Goal: Transaction & Acquisition: Purchase product/service

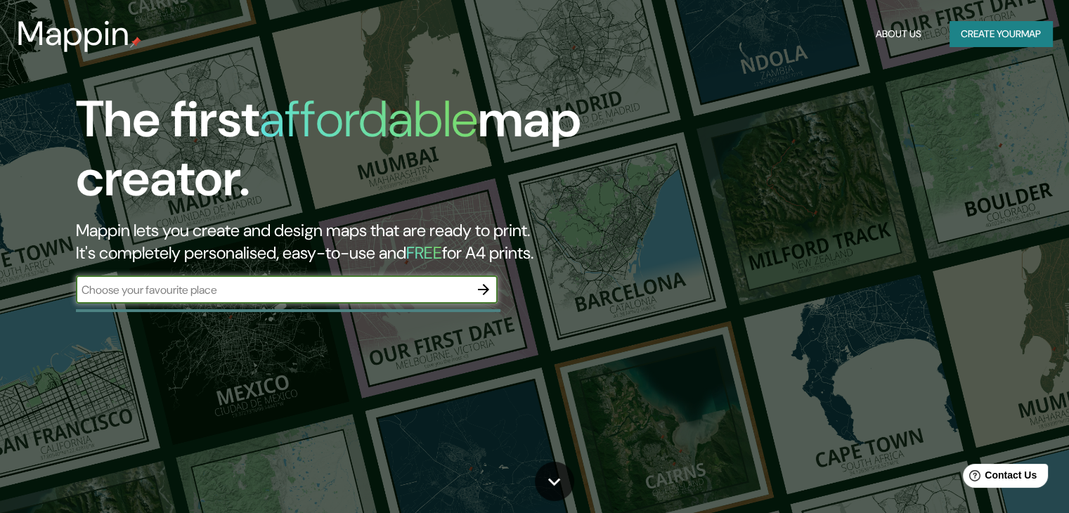
click at [266, 285] on input "text" at bounding box center [273, 290] width 394 height 16
type input "puerto vallarta jalisco"
click at [481, 288] on icon "button" at bounding box center [483, 289] width 17 height 17
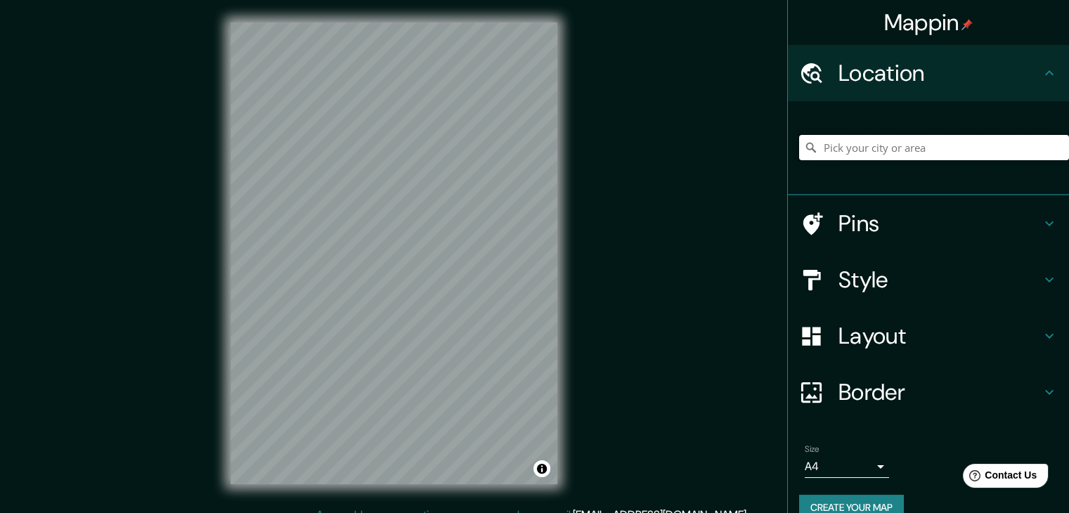
click at [984, 145] on input "Pick your city or area" at bounding box center [934, 147] width 270 height 25
click at [888, 274] on h4 "Style" at bounding box center [940, 280] width 203 height 28
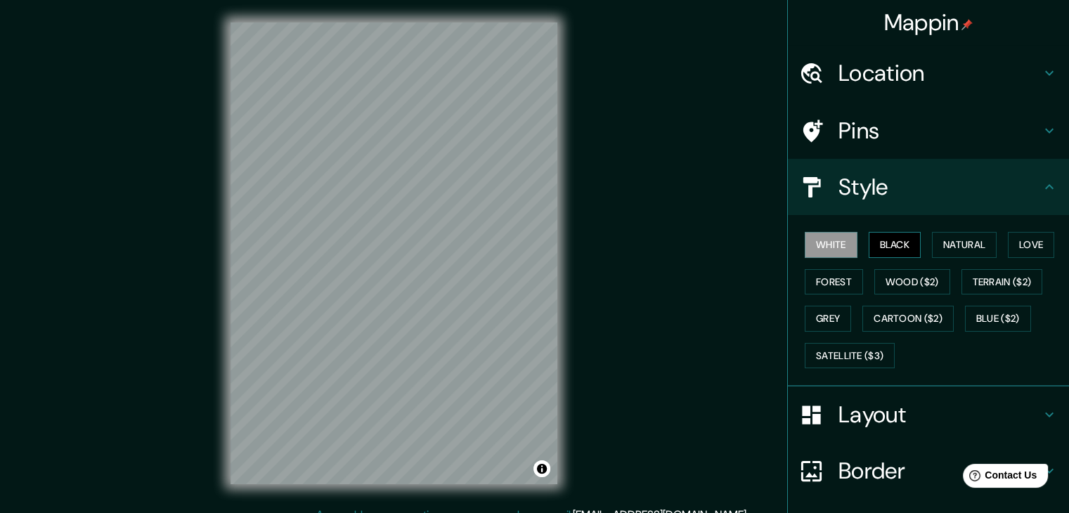
click at [880, 240] on button "Black" at bounding box center [895, 245] width 53 height 26
click at [939, 243] on button "Natural" at bounding box center [964, 245] width 65 height 26
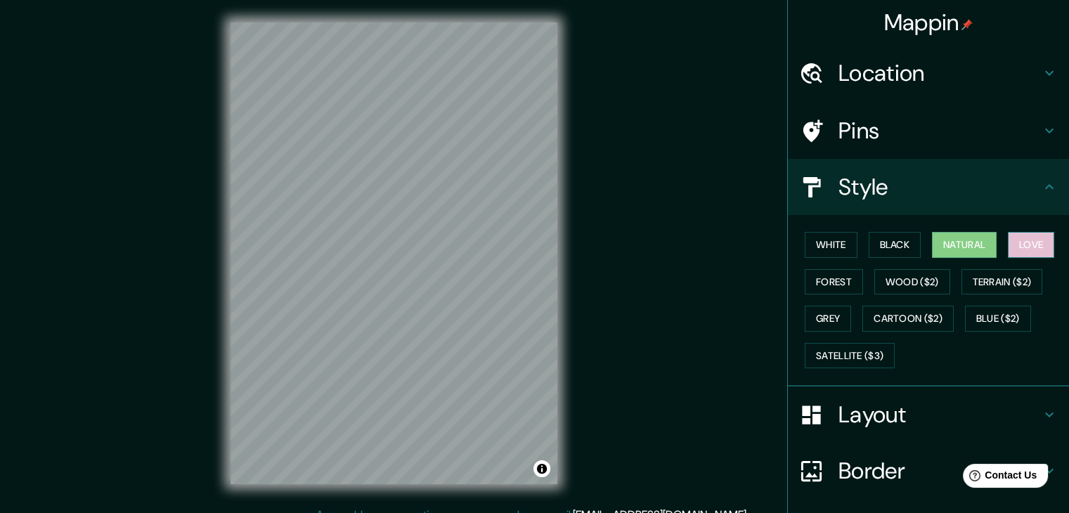
click at [1024, 248] on button "Love" at bounding box center [1031, 245] width 46 height 26
click at [971, 240] on button "Natural" at bounding box center [964, 245] width 65 height 26
click at [894, 59] on h4 "Location" at bounding box center [940, 73] width 203 height 28
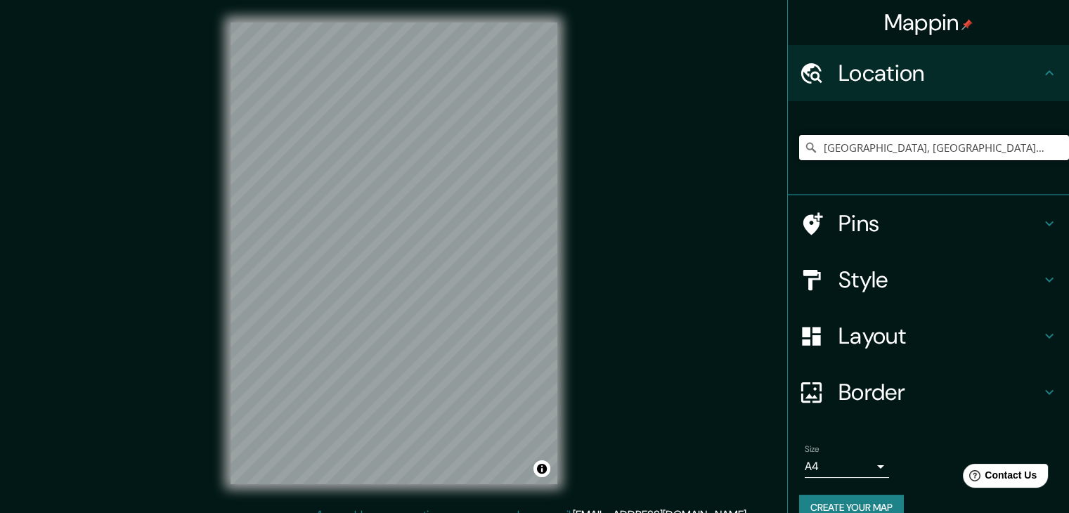
drag, startPoint x: 965, startPoint y: 147, endPoint x: 633, endPoint y: 172, distance: 332.8
click at [647, 167] on div "Mappin Location Puerto Vallarta, Jalisco, México Pins Style Layout Border Choos…" at bounding box center [534, 264] width 1069 height 529
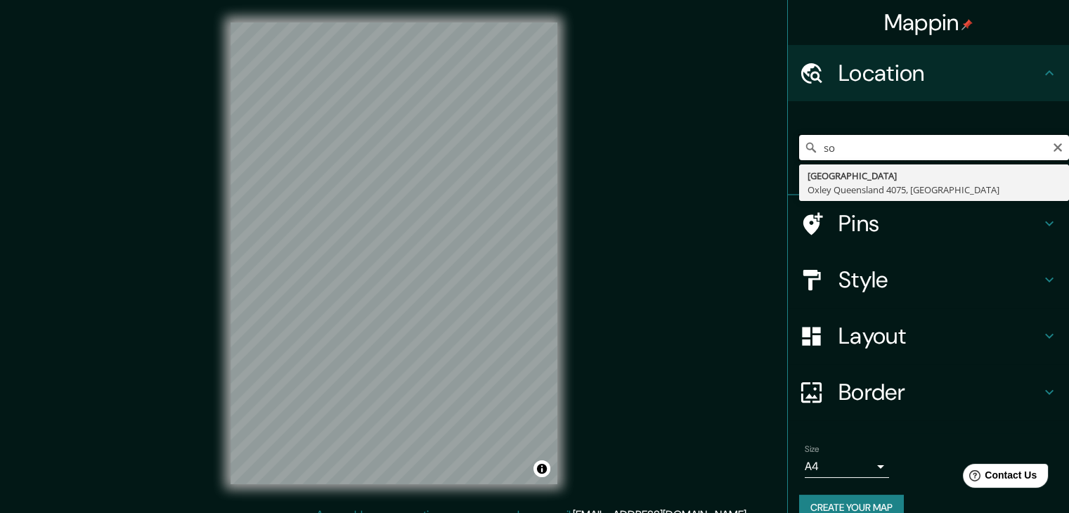
type input "s"
drag, startPoint x: 875, startPoint y: 142, endPoint x: 663, endPoint y: 156, distance: 212.1
click at [663, 156] on div "Mappin Location pitillal puer Puerto Elizabeth Provincia Oriental del Cabo, Sud…" at bounding box center [534, 264] width 1069 height 529
paste input "[PERSON_NAME] [PERSON_NAME] 552, [PERSON_NAME]"
type input "[PERSON_NAME] [PERSON_NAME][STREET_ADDRESS]"
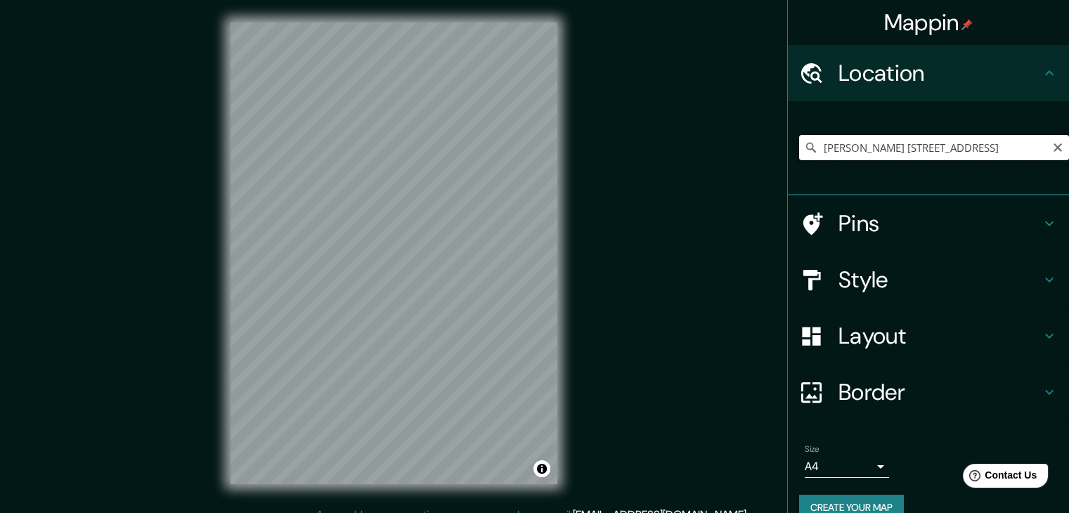
click at [1010, 148] on input "[PERSON_NAME] [PERSON_NAME][STREET_ADDRESS]" at bounding box center [934, 147] width 270 height 25
click at [1030, 147] on input "[PERSON_NAME] [PERSON_NAME][STREET_ADDRESS]" at bounding box center [934, 147] width 270 height 25
click at [1054, 147] on icon "Clear" at bounding box center [1058, 147] width 8 height 8
paste input "[PERSON_NAME] [PERSON_NAME] 552, [PERSON_NAME]"
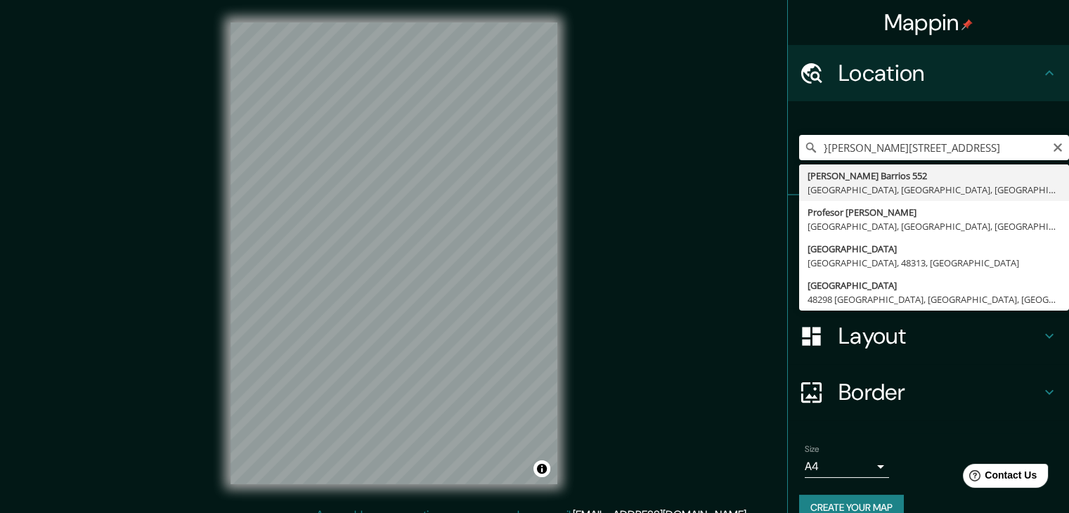
type input "[PERSON_NAME] [PERSON_NAME][STREET_ADDRESS]"
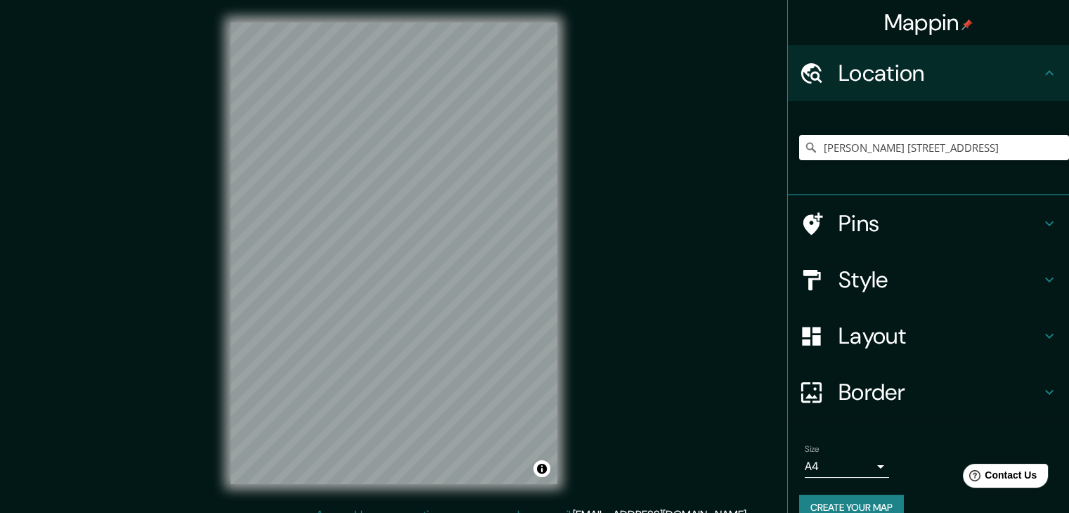
click at [875, 231] on h4 "Pins" at bounding box center [940, 224] width 203 height 28
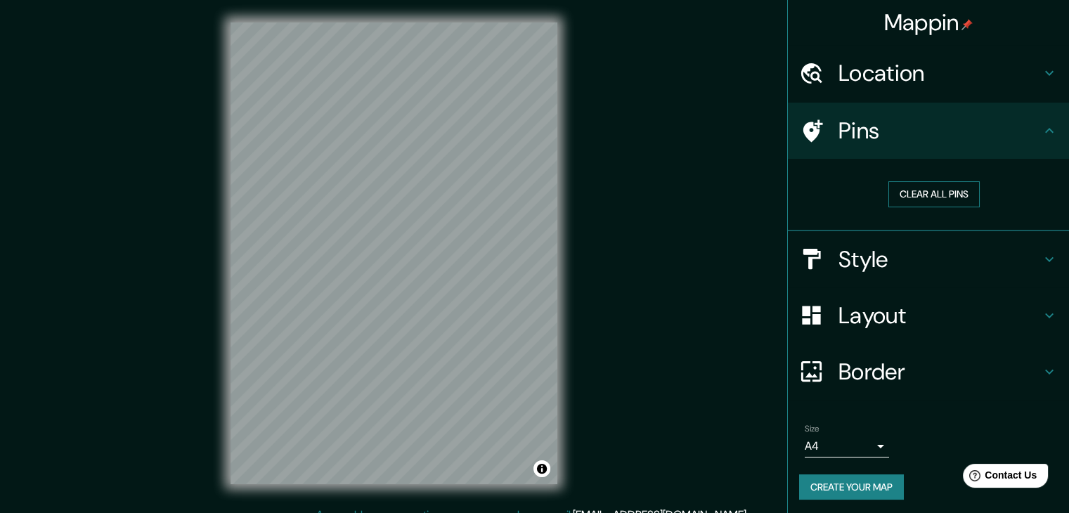
click at [918, 194] on button "Clear all pins" at bounding box center [934, 194] width 91 height 26
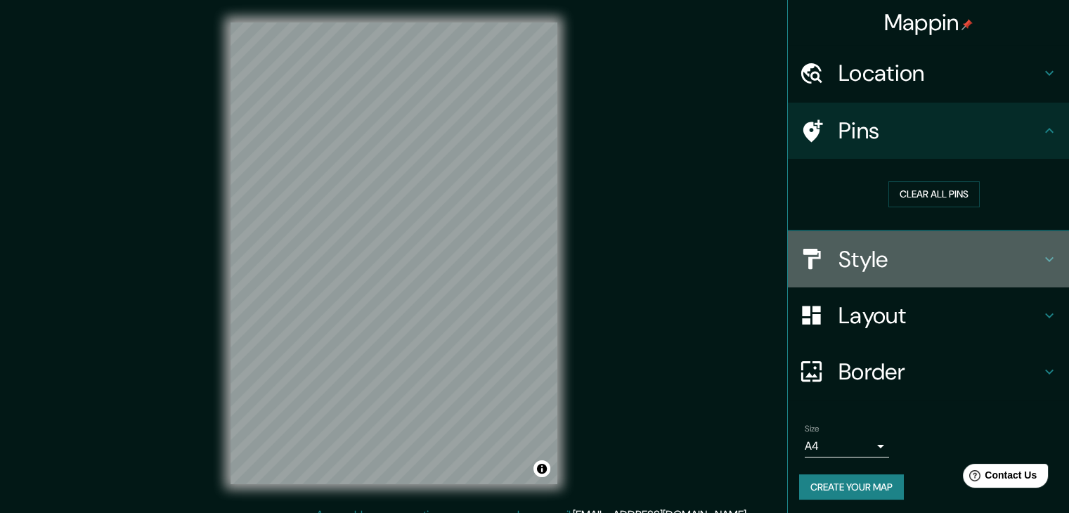
click at [911, 251] on h4 "Style" at bounding box center [940, 259] width 203 height 28
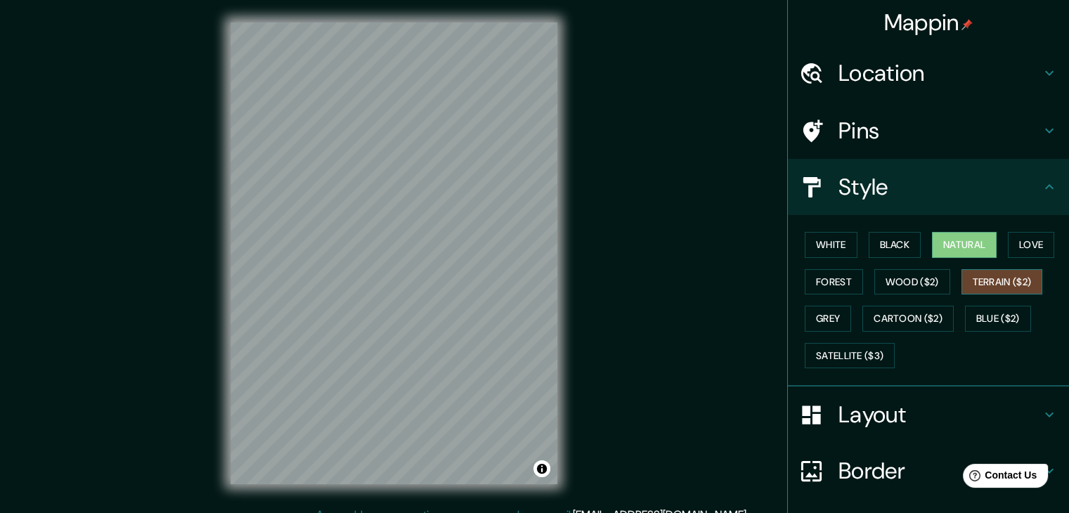
click at [998, 288] on button "Terrain ($2)" at bounding box center [1003, 282] width 82 height 26
click at [1035, 251] on button "Love" at bounding box center [1031, 245] width 46 height 26
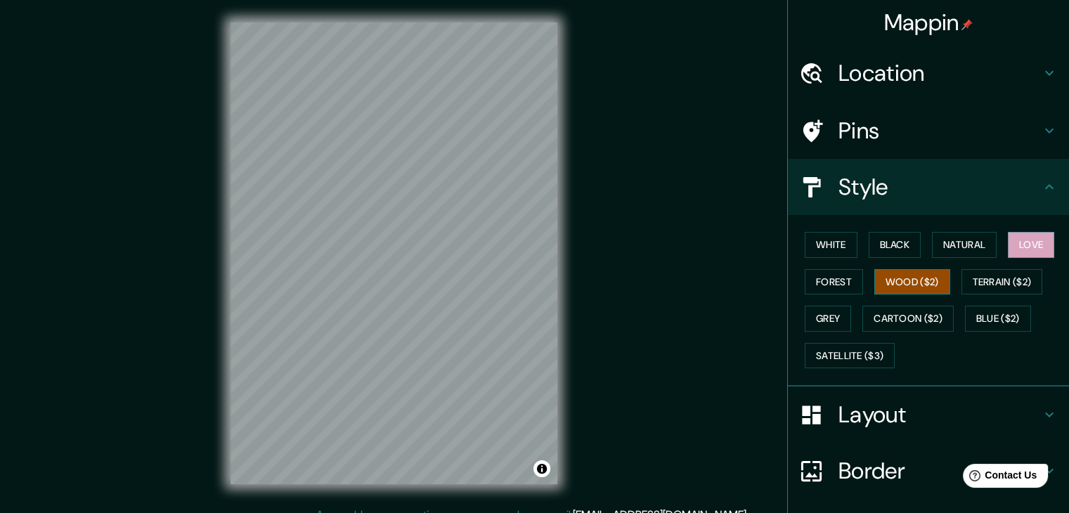
click at [885, 280] on button "Wood ($2)" at bounding box center [913, 282] width 76 height 26
click at [824, 279] on button "Forest" at bounding box center [834, 282] width 58 height 26
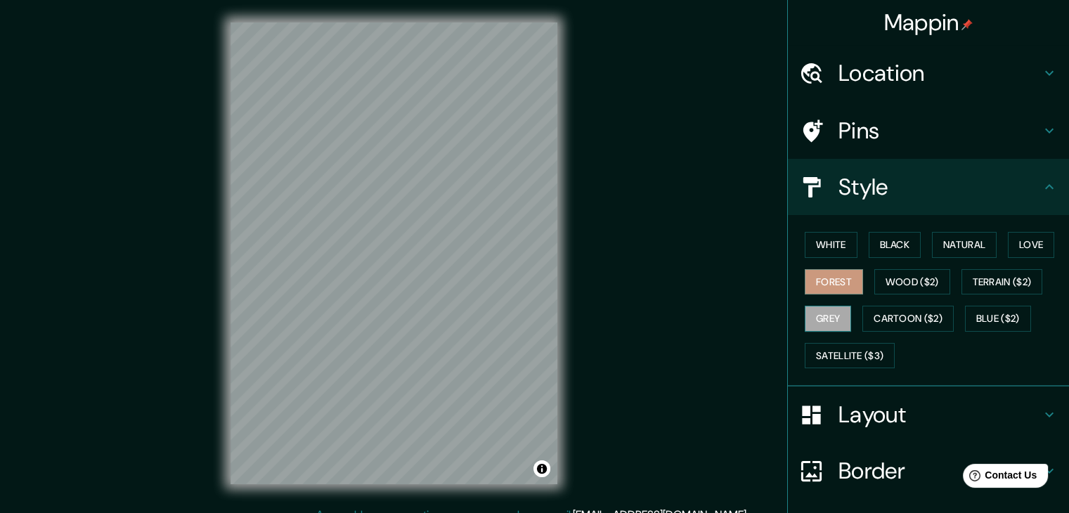
click at [814, 328] on button "Grey" at bounding box center [828, 319] width 46 height 26
click at [880, 319] on button "Cartoon ($2)" at bounding box center [908, 319] width 91 height 26
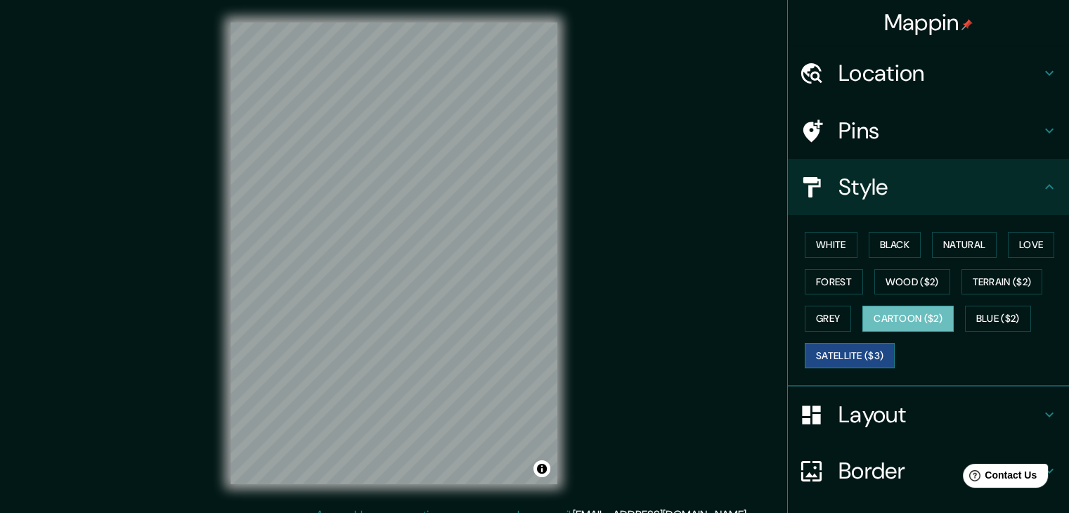
click at [828, 349] on button "Satellite ($3)" at bounding box center [850, 356] width 90 height 26
click at [823, 252] on button "White" at bounding box center [831, 245] width 53 height 26
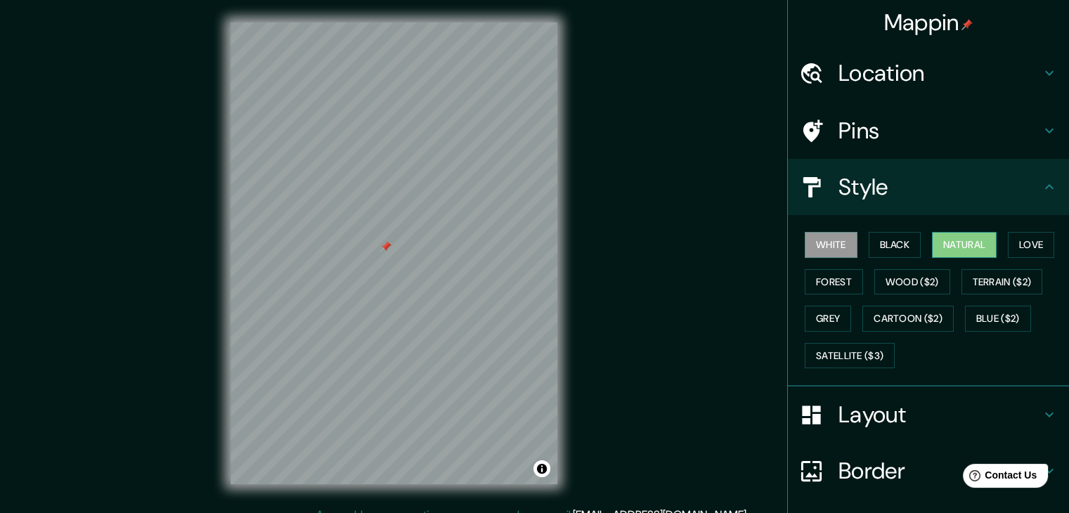
click at [944, 245] on button "Natural" at bounding box center [964, 245] width 65 height 26
click at [1018, 245] on button "Love" at bounding box center [1031, 245] width 46 height 26
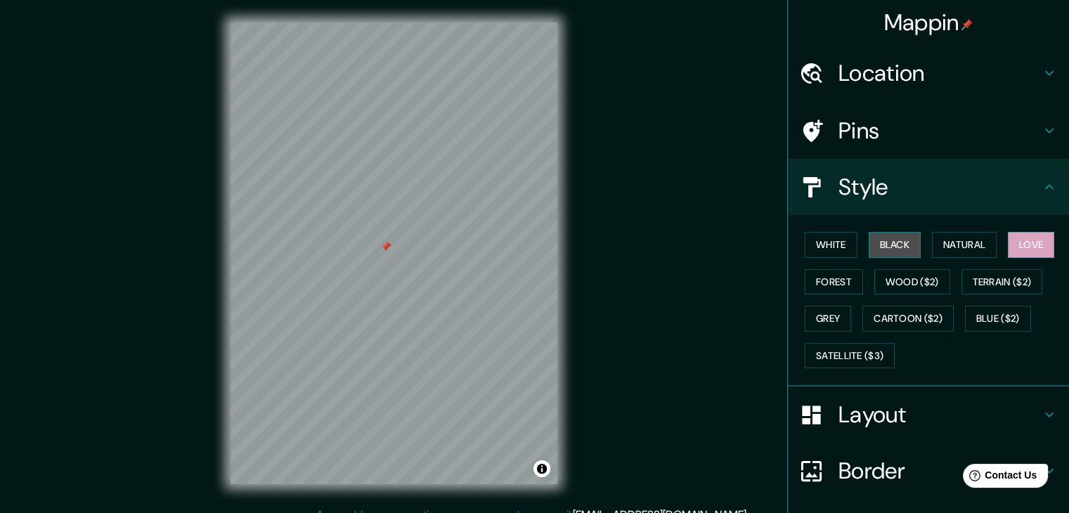
click at [872, 240] on button "Black" at bounding box center [895, 245] width 53 height 26
click at [809, 250] on button "White" at bounding box center [831, 245] width 53 height 26
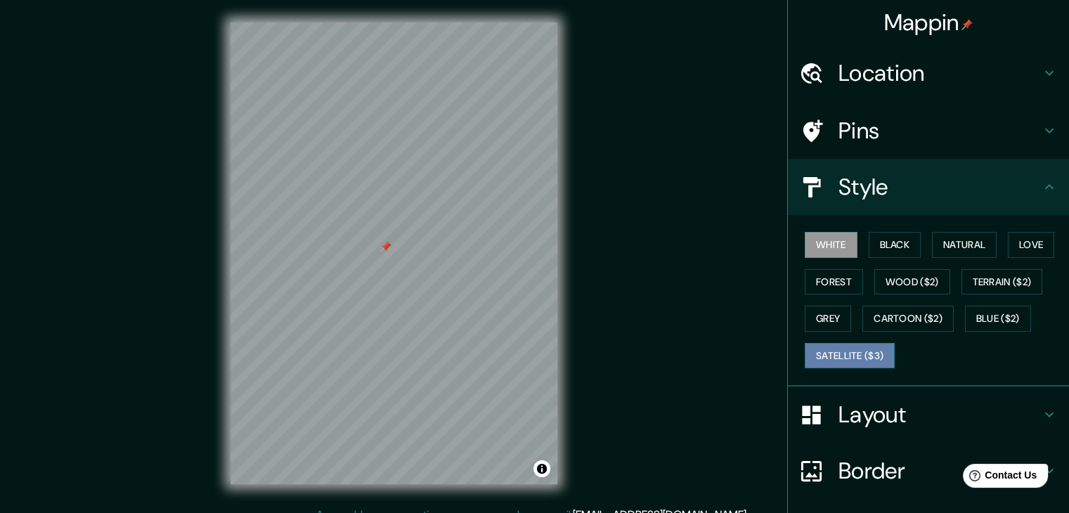
click at [844, 349] on button "Satellite ($3)" at bounding box center [850, 356] width 90 height 26
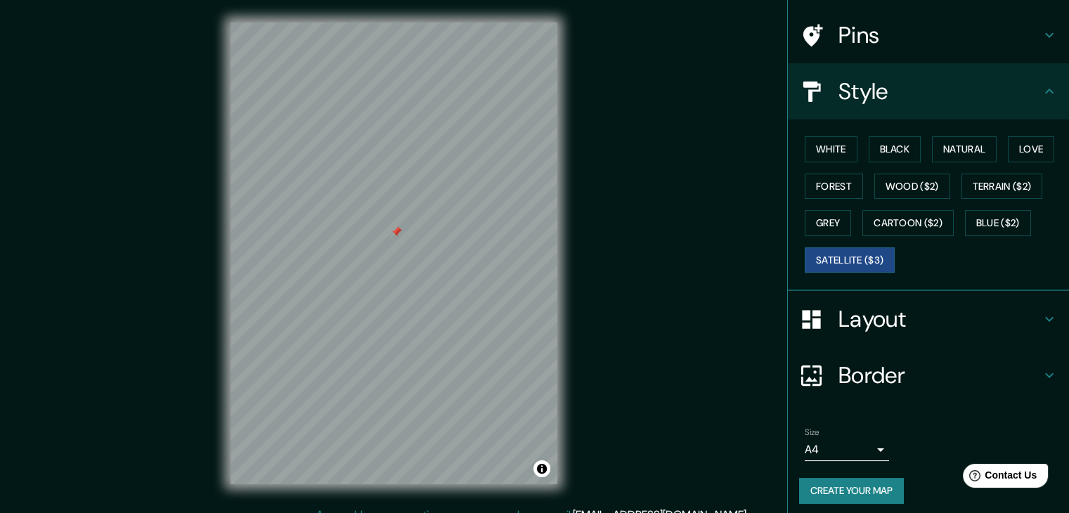
scroll to position [101, 0]
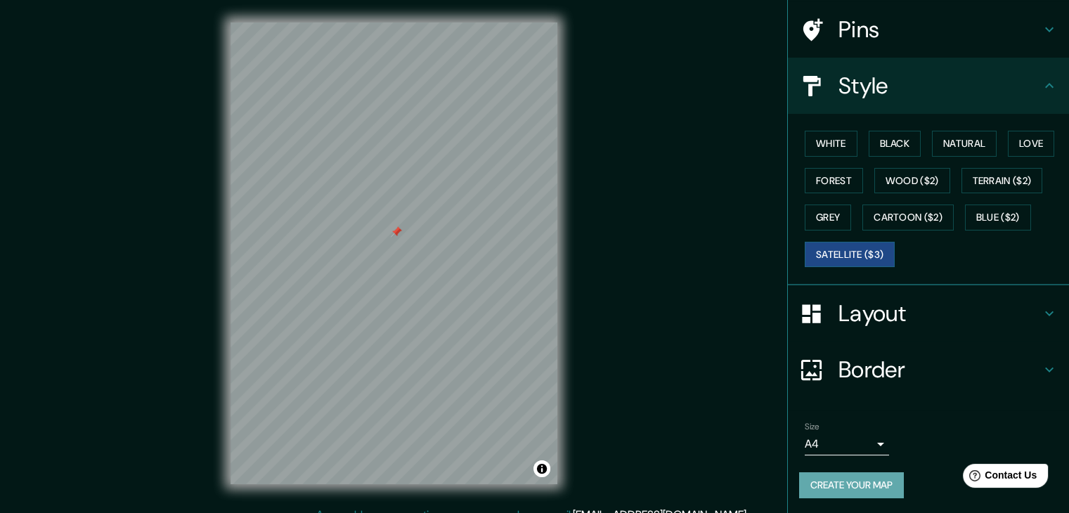
click at [834, 488] on button "Create your map" at bounding box center [851, 486] width 105 height 26
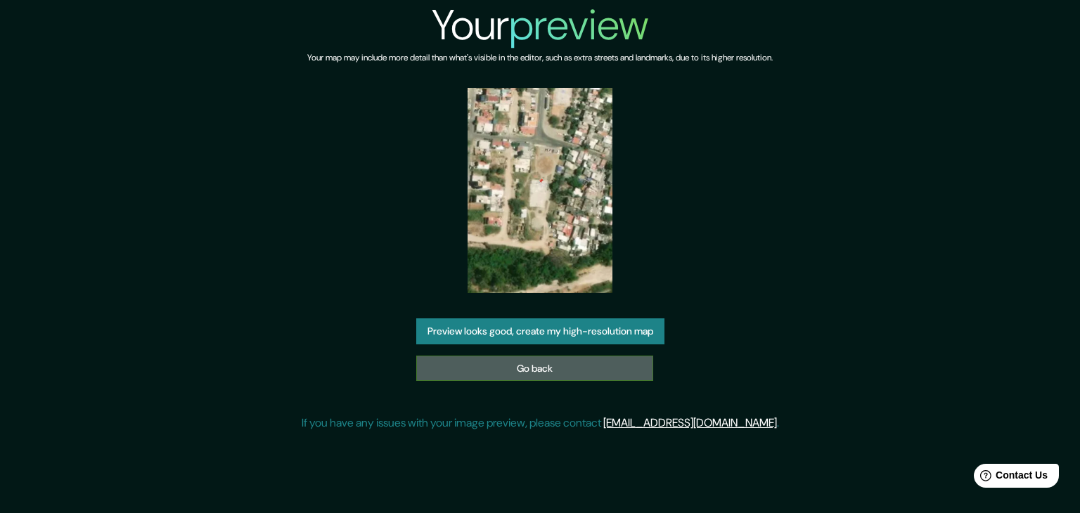
click at [496, 363] on link "Go back" at bounding box center [534, 369] width 237 height 26
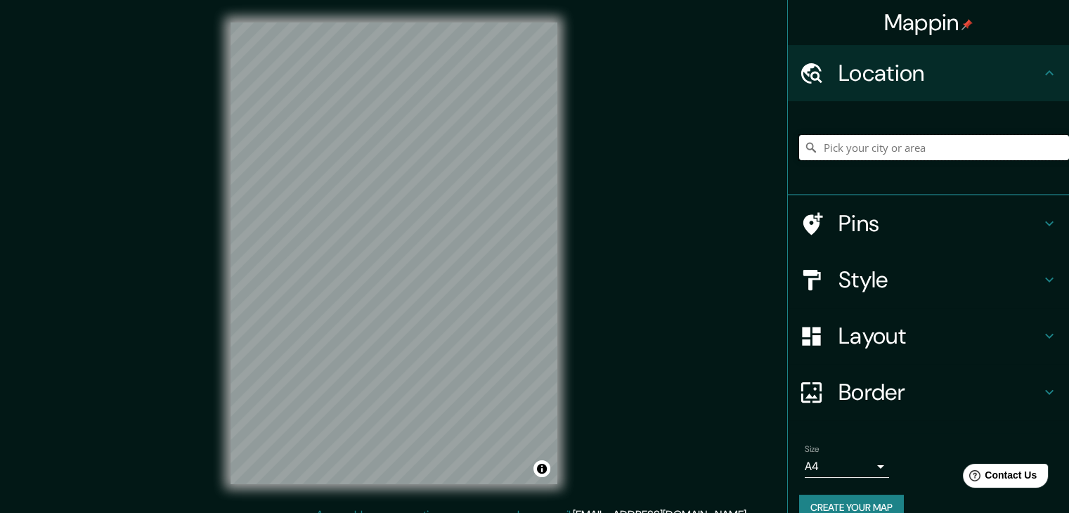
click at [946, 143] on input "Pick your city or area" at bounding box center [934, 147] width 270 height 25
paste input "[PERSON_NAME] [PERSON_NAME] 552, [PERSON_NAME]"
type input "[STREET_ADDRESS][PERSON_NAME][PERSON_NAME]"
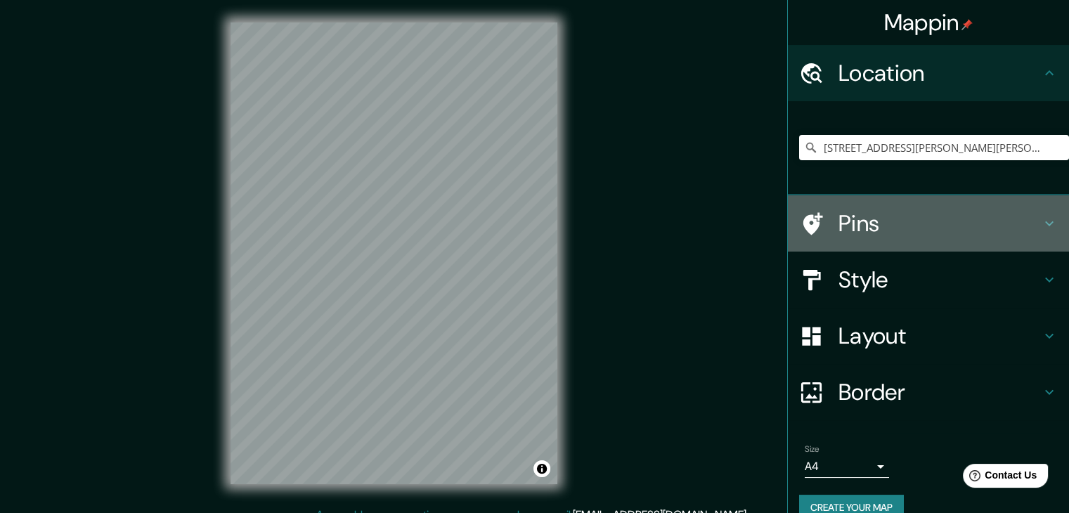
click at [941, 223] on h4 "Pins" at bounding box center [940, 224] width 203 height 28
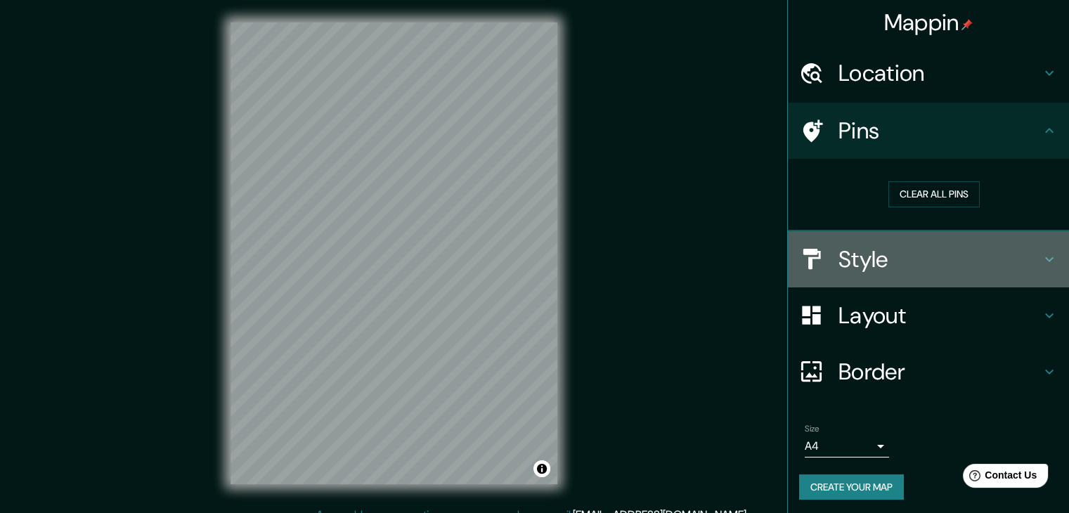
click at [900, 270] on h4 "Style" at bounding box center [940, 259] width 203 height 28
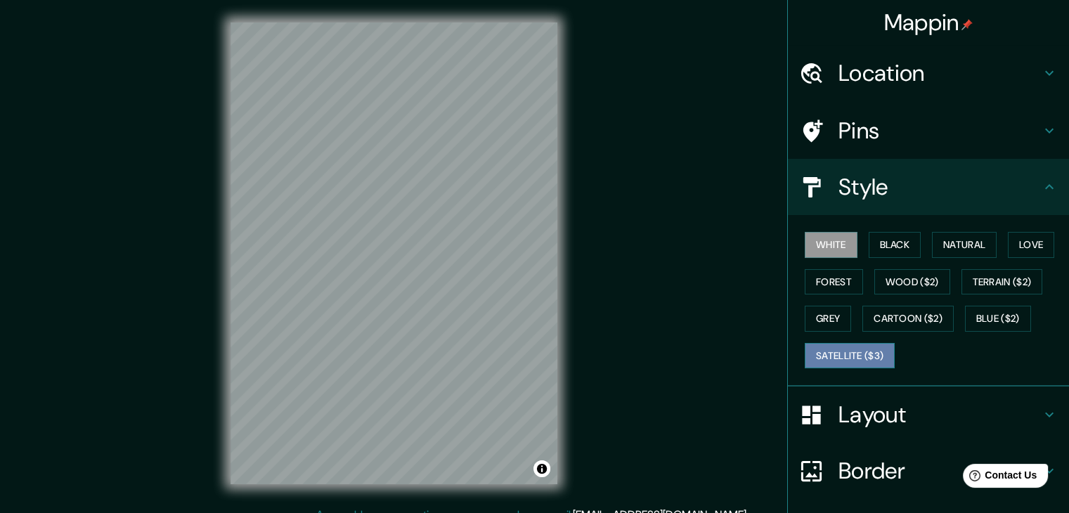
click at [823, 356] on button "Satellite ($3)" at bounding box center [850, 356] width 90 height 26
click at [941, 82] on h4 "Location" at bounding box center [940, 73] width 203 height 28
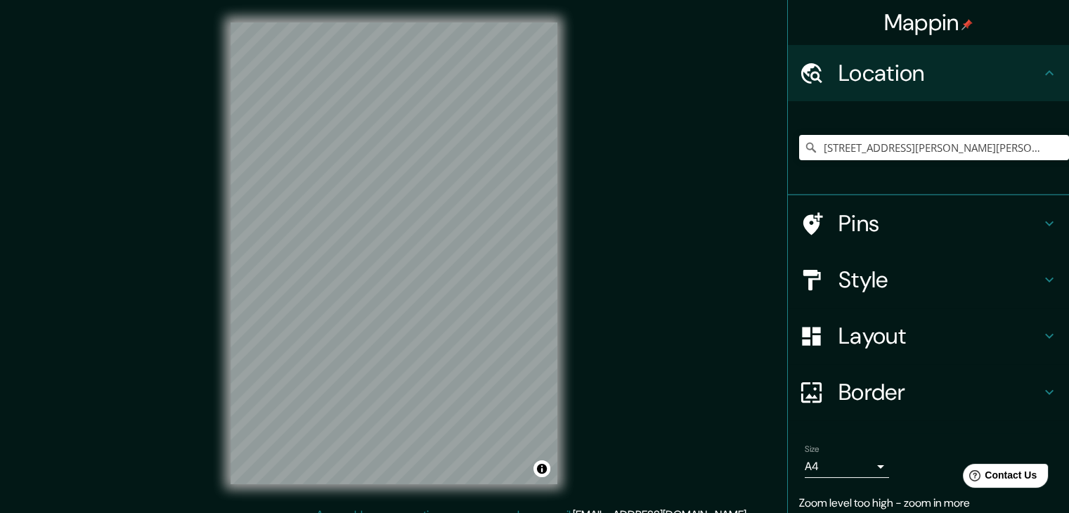
click at [932, 133] on div "[GEOGRAPHIC_DATA][PERSON_NAME], [GEOGRAPHIC_DATA][PERSON_NAME], [GEOGRAPHIC_DAT…" at bounding box center [934, 148] width 270 height 70
click at [954, 147] on input "[STREET_ADDRESS][PERSON_NAME][PERSON_NAME]" at bounding box center [934, 147] width 270 height 25
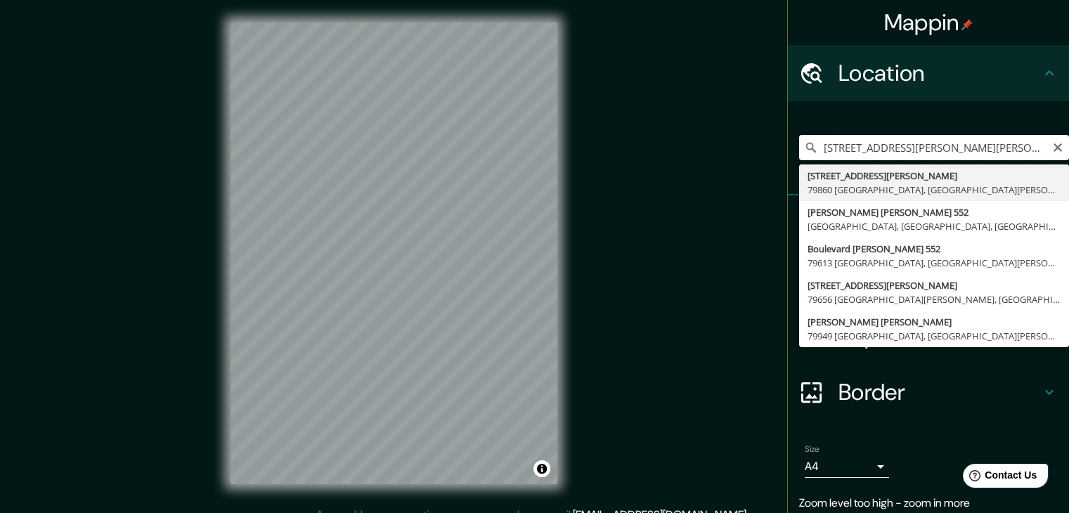
click at [1055, 142] on input "[STREET_ADDRESS][PERSON_NAME][PERSON_NAME]" at bounding box center [934, 147] width 270 height 25
click at [1053, 143] on icon "Clear" at bounding box center [1058, 147] width 11 height 11
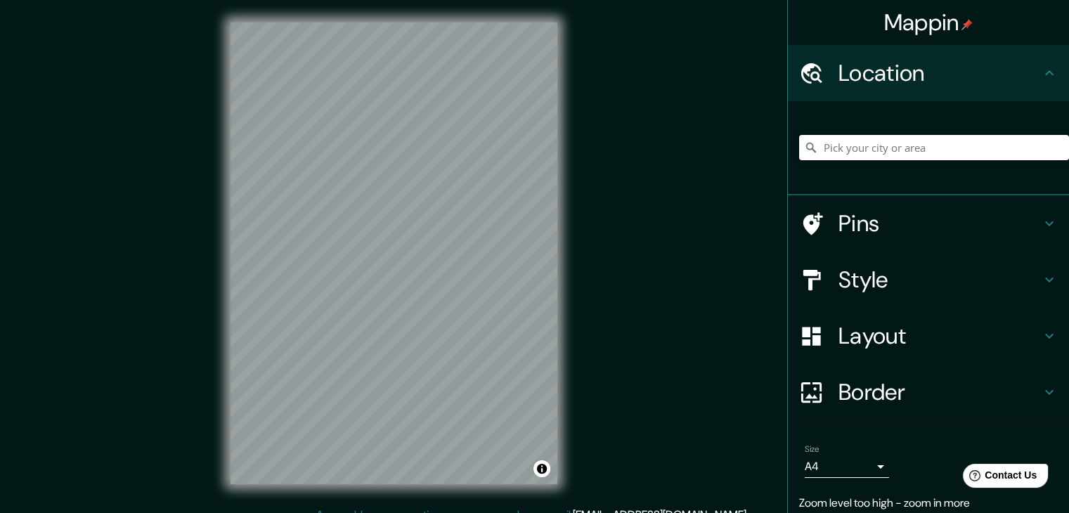
paste input "[PERSON_NAME] [PERSON_NAME] 552, [PERSON_NAME]"
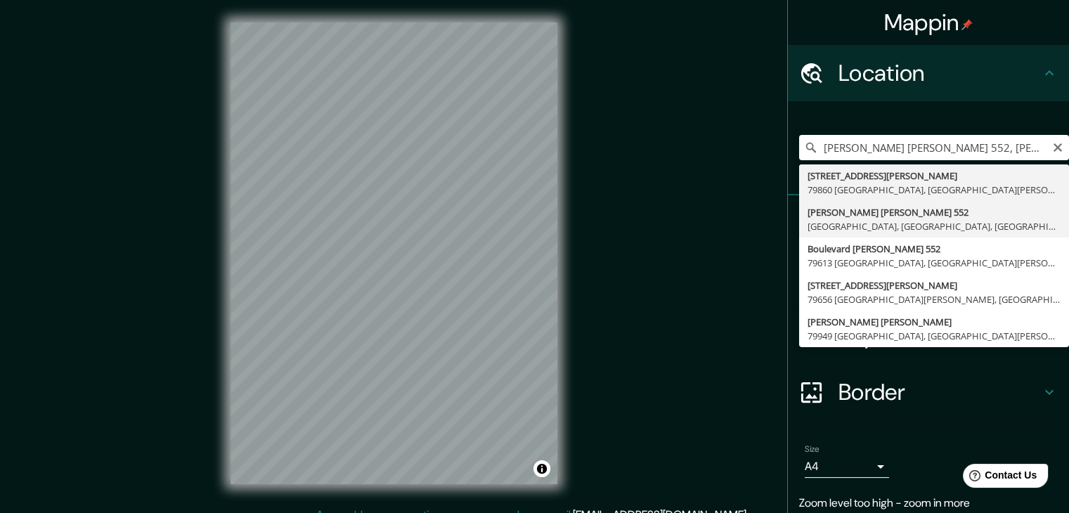
type input "[PERSON_NAME] [PERSON_NAME][STREET_ADDRESS]"
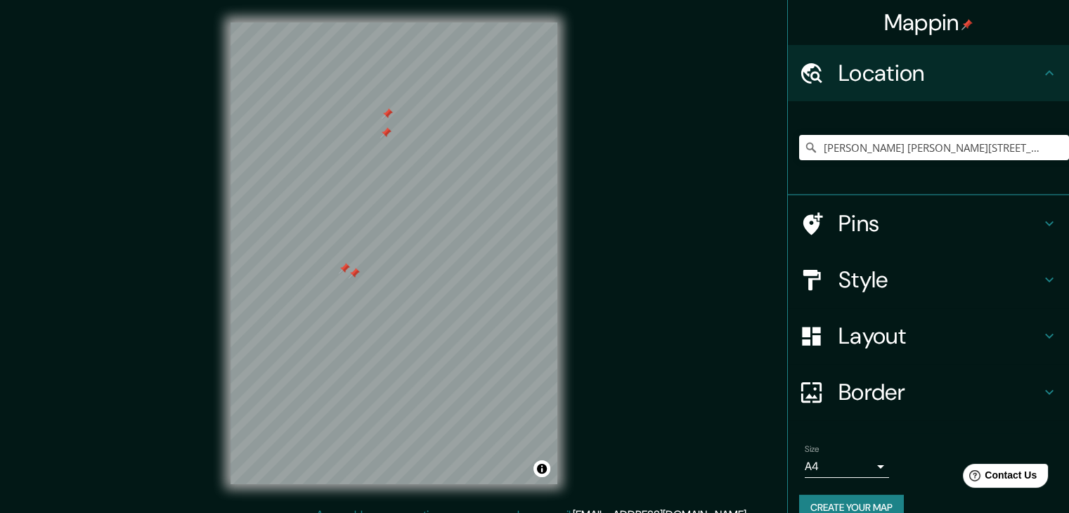
click at [906, 270] on h4 "Style" at bounding box center [940, 280] width 203 height 28
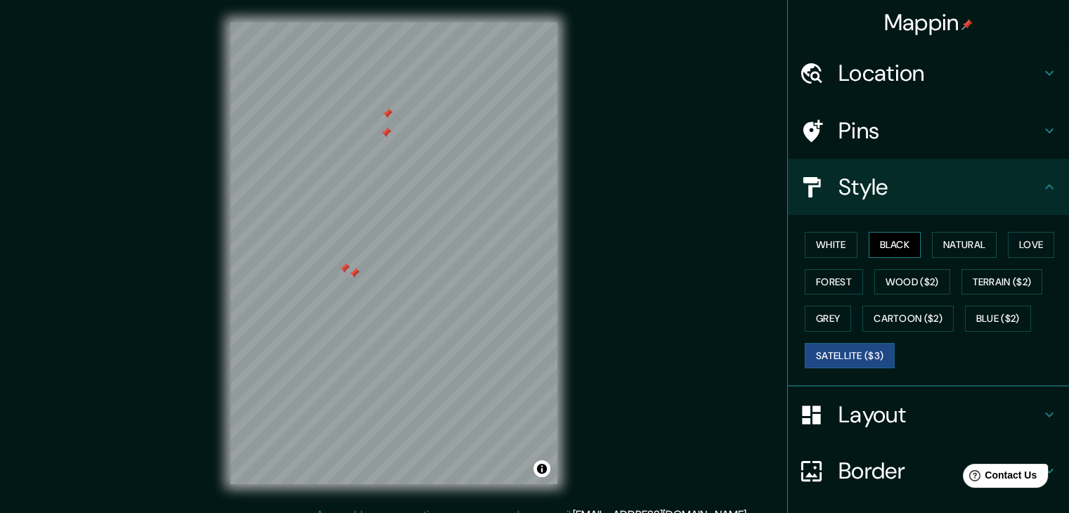
click at [882, 247] on button "Black" at bounding box center [895, 245] width 53 height 26
click at [934, 244] on button "Natural" at bounding box center [964, 245] width 65 height 26
click at [904, 251] on button "Black" at bounding box center [895, 245] width 53 height 26
click at [854, 352] on button "Satellite ($3)" at bounding box center [850, 356] width 90 height 26
click at [833, 245] on button "White" at bounding box center [831, 245] width 53 height 26
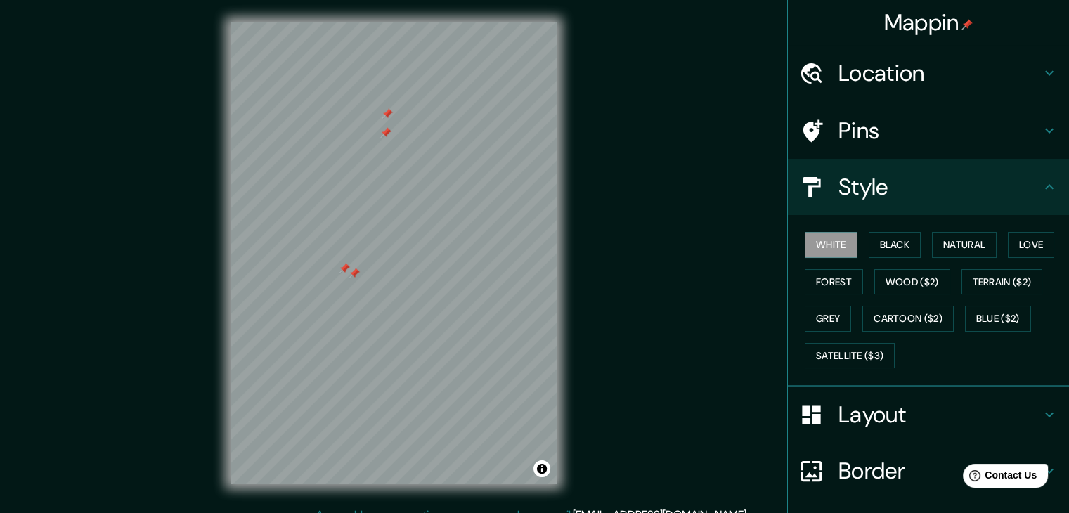
click at [835, 368] on div "White Black Natural Love Forest Wood ($2) Terrain ($2) Grey Cartoon ($2) Blue (…" at bounding box center [934, 300] width 270 height 148
click at [837, 349] on button "Satellite ($3)" at bounding box center [850, 356] width 90 height 26
click at [825, 239] on button "White" at bounding box center [831, 245] width 53 height 26
click at [890, 240] on button "Black" at bounding box center [895, 245] width 53 height 26
click at [932, 250] on button "Natural" at bounding box center [964, 245] width 65 height 26
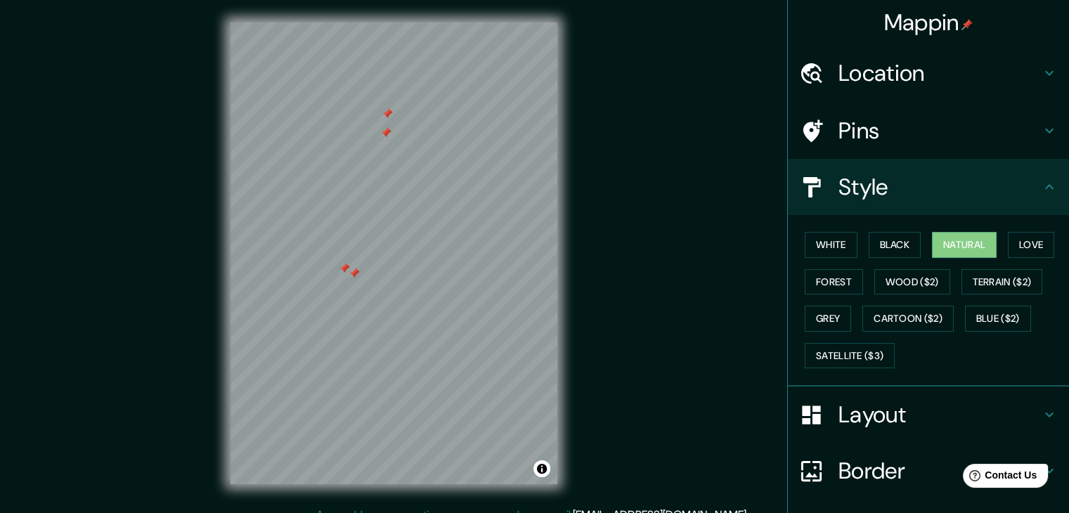
click at [993, 231] on div "White Black Natural Love Forest Wood ($2) Terrain ($2) Grey Cartoon ($2) Blue (…" at bounding box center [934, 300] width 270 height 148
click at [1012, 236] on button "Love" at bounding box center [1031, 245] width 46 height 26
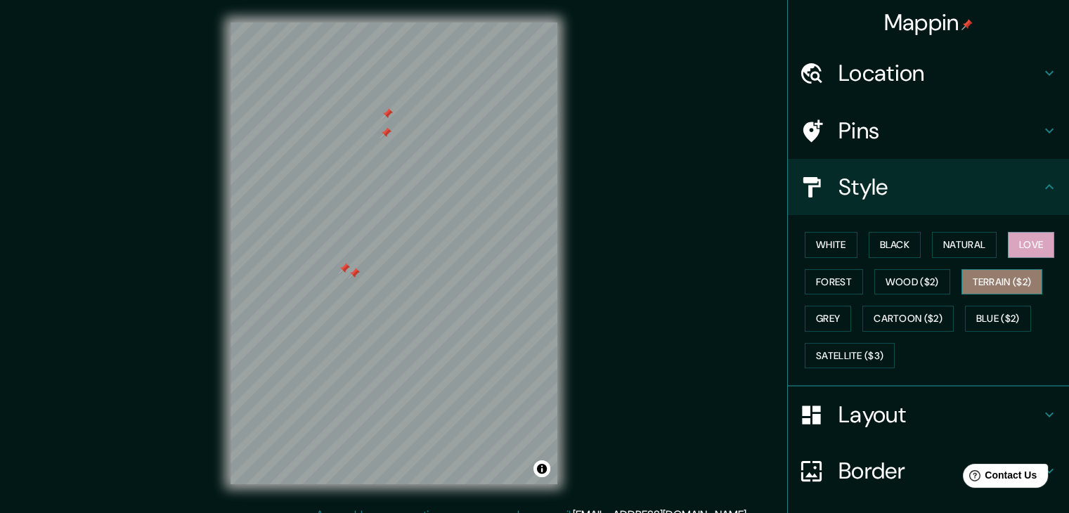
click at [1006, 276] on button "Terrain ($2)" at bounding box center [1003, 282] width 82 height 26
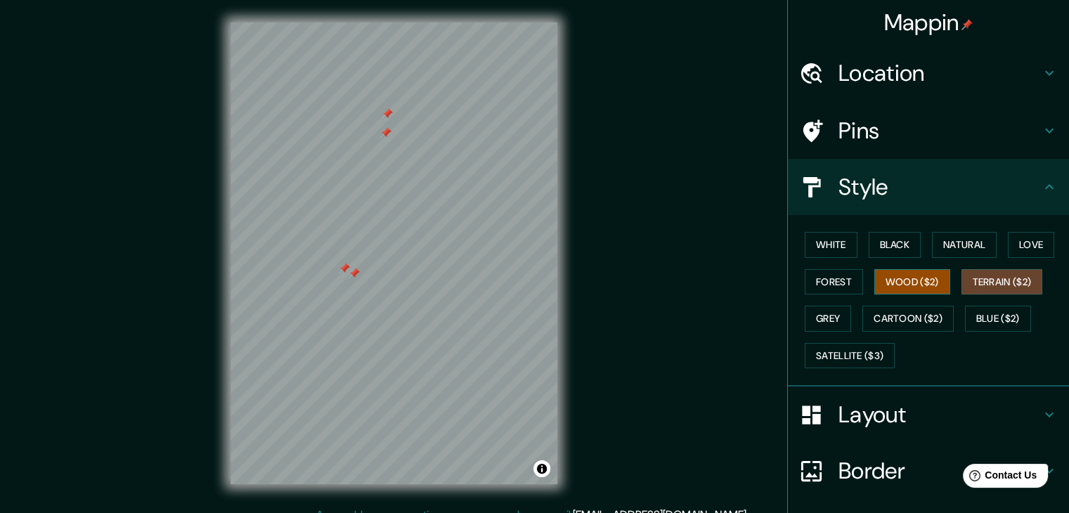
click at [924, 283] on button "Wood ($2)" at bounding box center [913, 282] width 76 height 26
click at [846, 281] on button "Forest" at bounding box center [834, 282] width 58 height 26
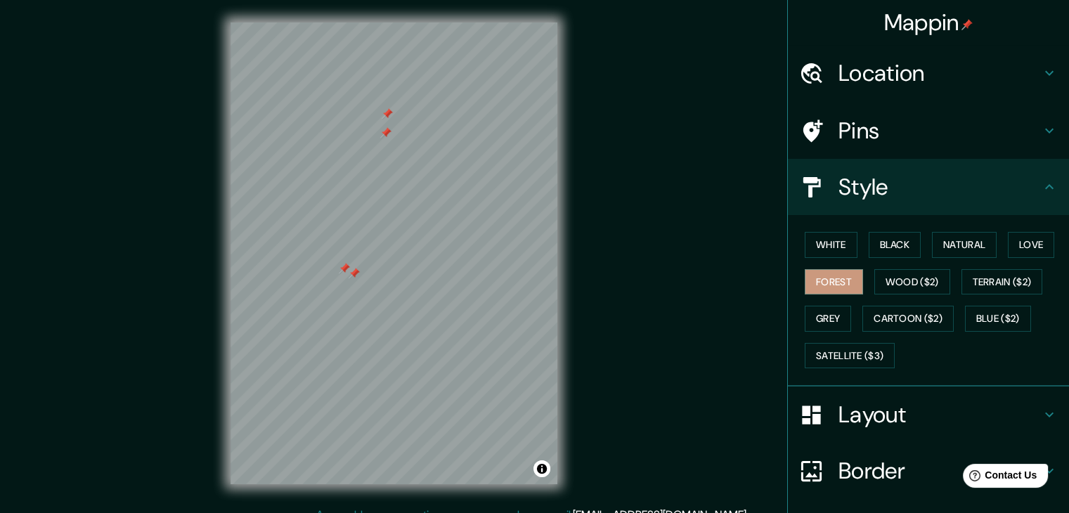
click at [847, 251] on div "White Black Natural Love Forest Wood ($2) Terrain ($2) Grey Cartoon ($2) Blue (…" at bounding box center [934, 300] width 270 height 148
click at [844, 249] on button "White" at bounding box center [831, 245] width 53 height 26
click at [951, 229] on div "White Black Natural Love Forest Wood ($2) Terrain ($2) Grey Cartoon ($2) Blue (…" at bounding box center [934, 300] width 270 height 148
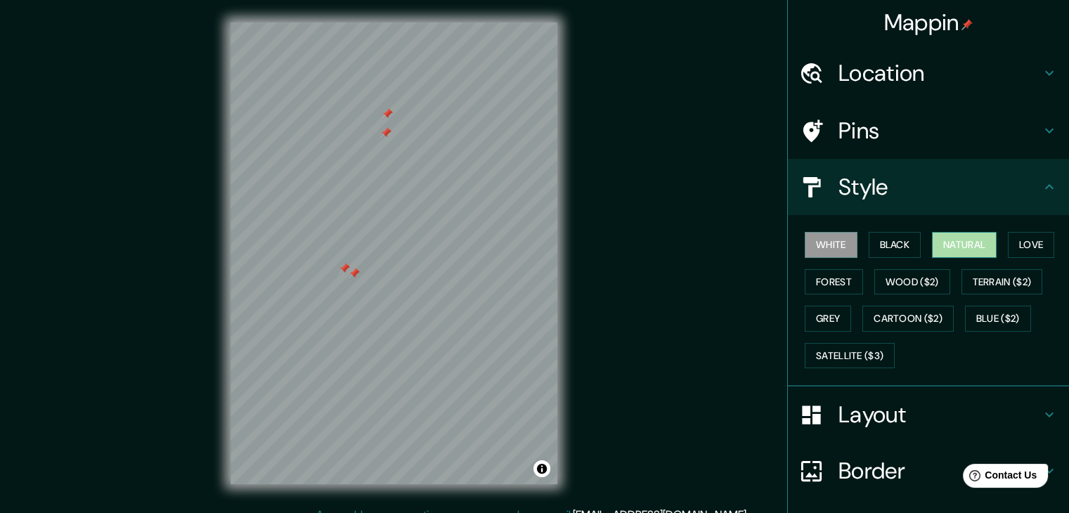
click at [951, 241] on button "Natural" at bounding box center [964, 245] width 65 height 26
click at [883, 242] on button "Black" at bounding box center [895, 245] width 53 height 26
click at [828, 247] on button "White" at bounding box center [831, 245] width 53 height 26
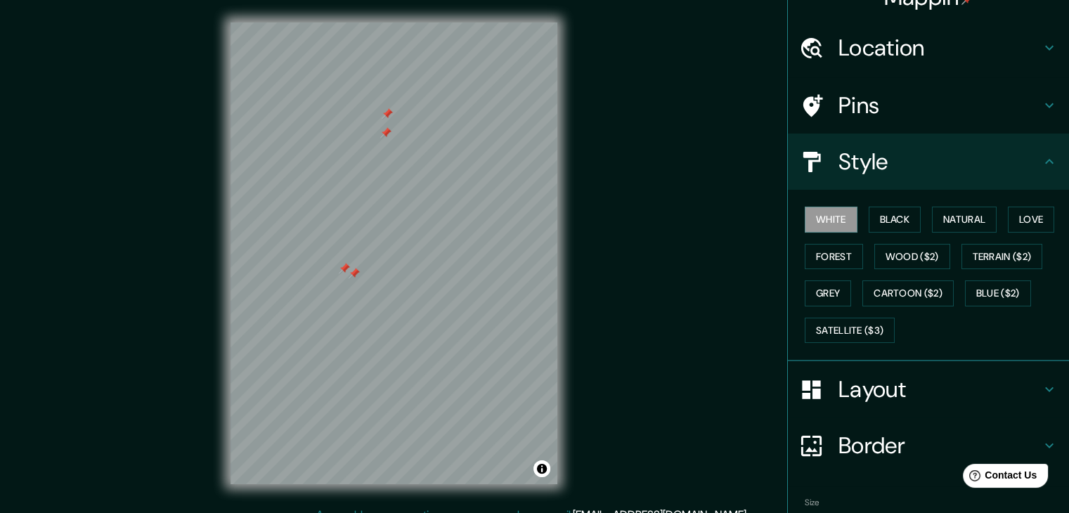
scroll to position [101, 0]
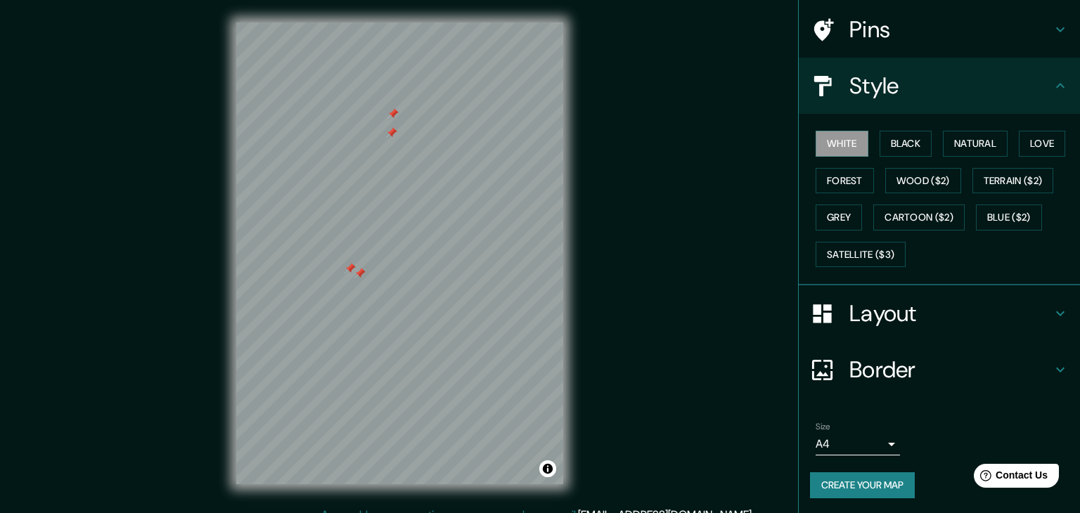
click at [866, 442] on body "Mappin Location [PERSON_NAME] [PERSON_NAME][STREET_ADDRESS] Pins Style White Bl…" at bounding box center [540, 256] width 1080 height 513
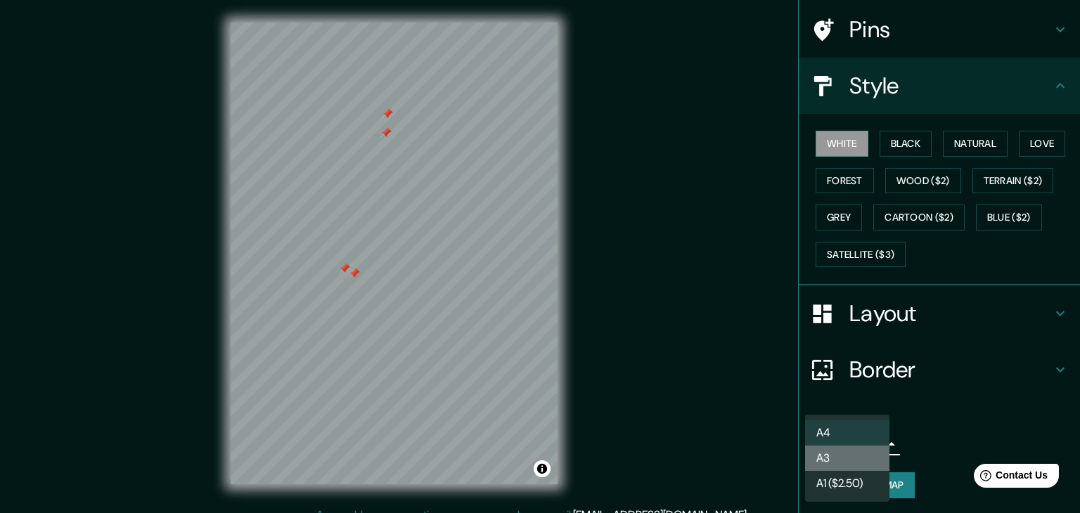
click at [835, 449] on li "A3" at bounding box center [847, 458] width 84 height 25
type input "a4"
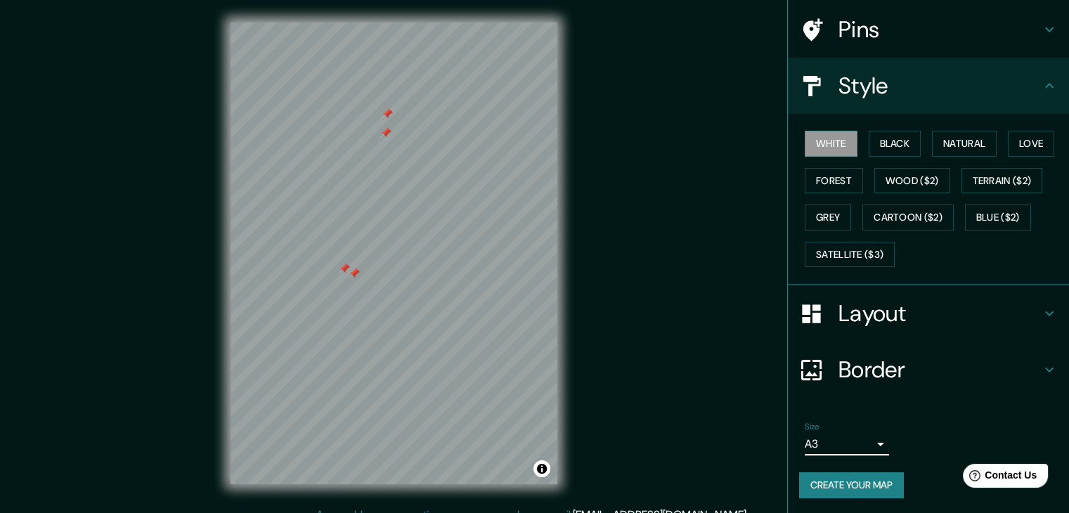
click at [884, 346] on div "Border" at bounding box center [928, 370] width 281 height 56
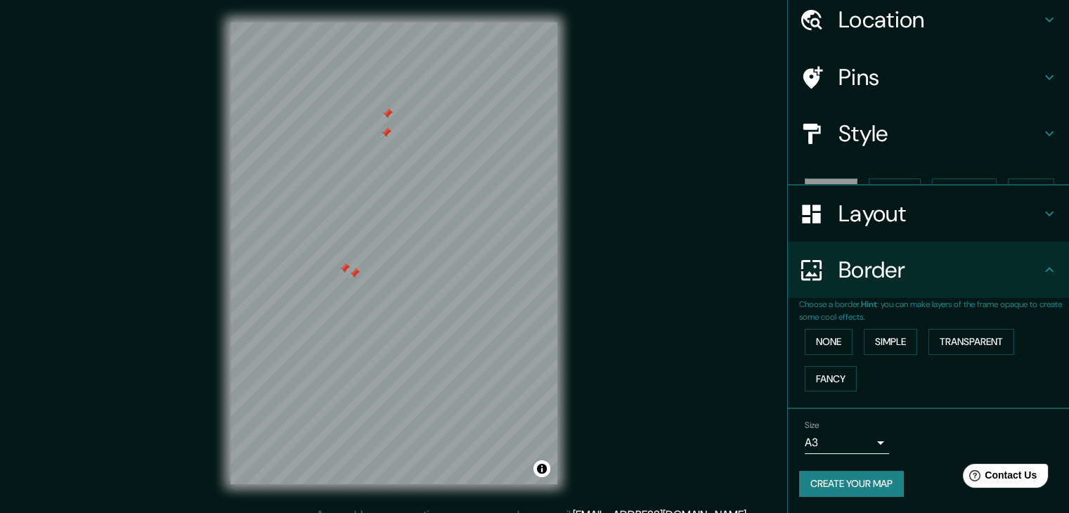
scroll to position [30, 0]
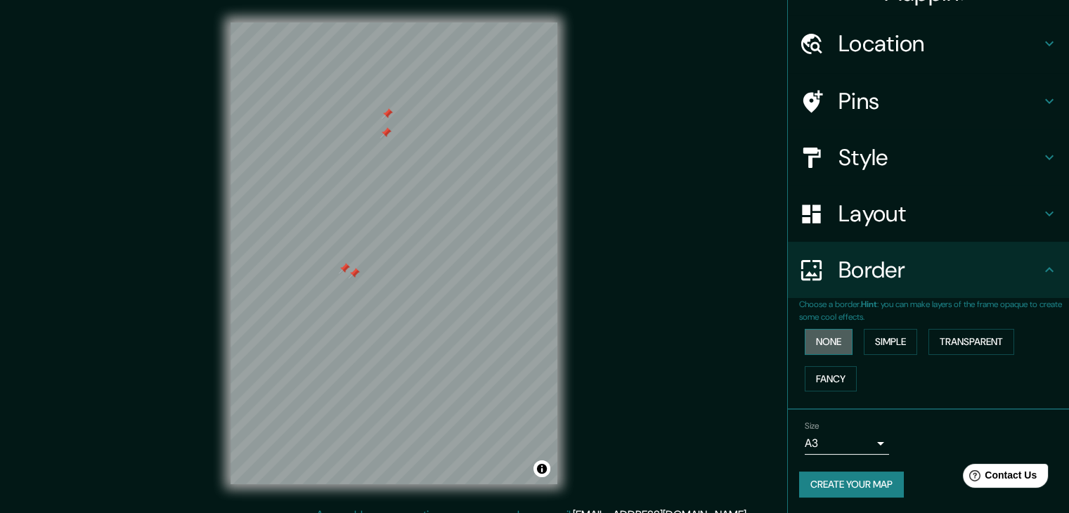
click at [817, 342] on button "None" at bounding box center [829, 342] width 48 height 26
click at [870, 338] on button "Simple" at bounding box center [890, 342] width 53 height 26
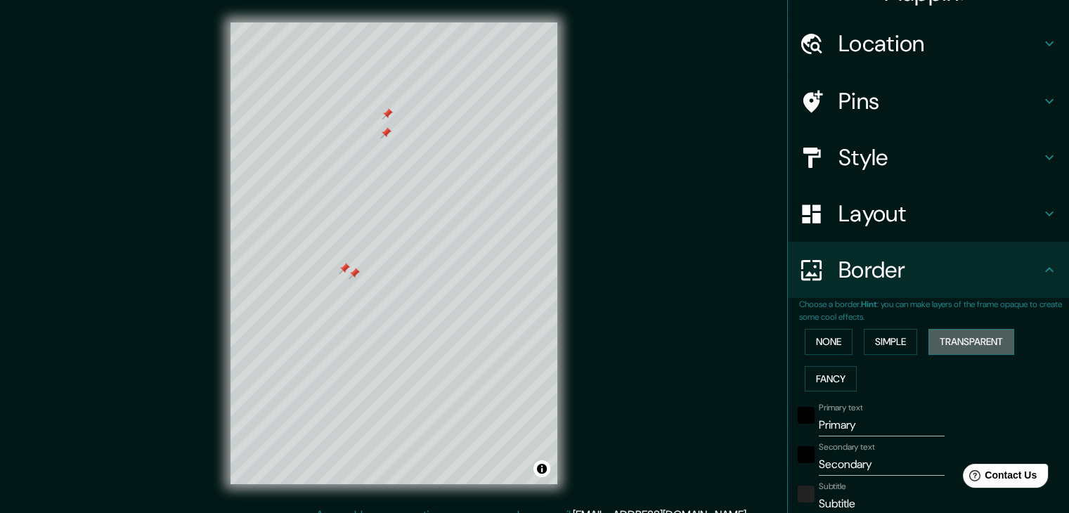
click at [930, 344] on button "Transparent" at bounding box center [972, 342] width 86 height 26
click at [818, 369] on button "Fancy" at bounding box center [831, 379] width 52 height 26
click at [818, 352] on button "None" at bounding box center [829, 342] width 48 height 26
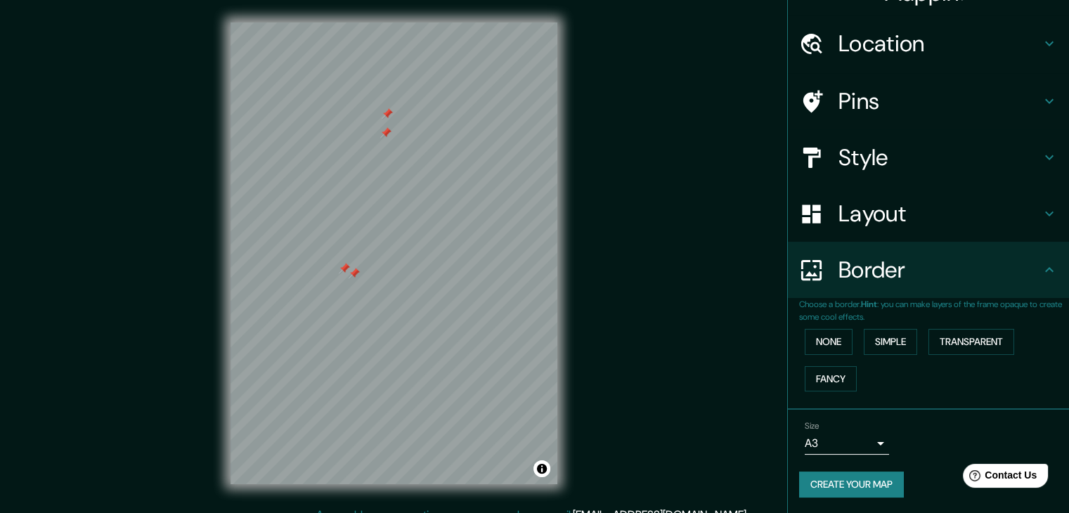
click at [868, 208] on h4 "Layout" at bounding box center [940, 214] width 203 height 28
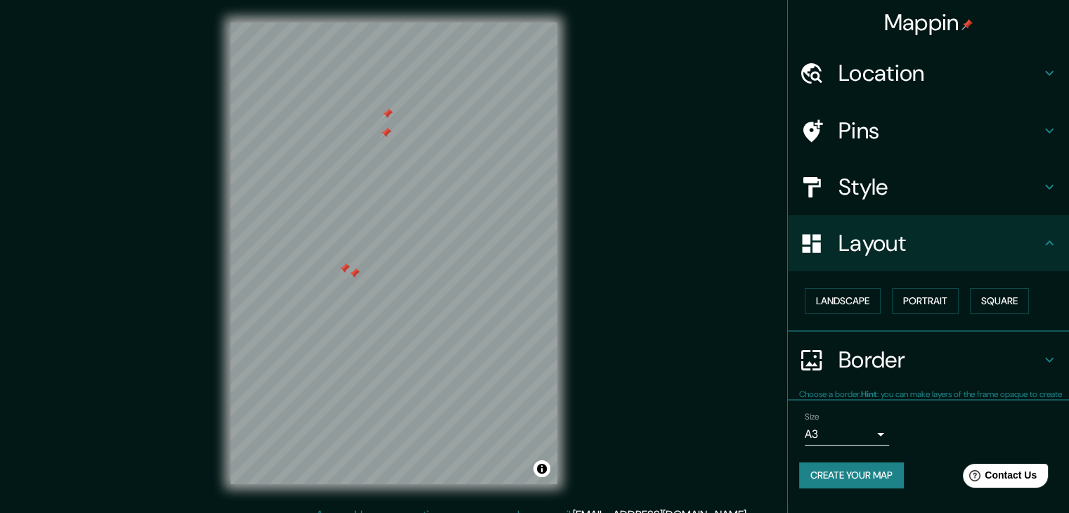
scroll to position [0, 0]
click at [857, 302] on button "Landscape" at bounding box center [843, 301] width 76 height 26
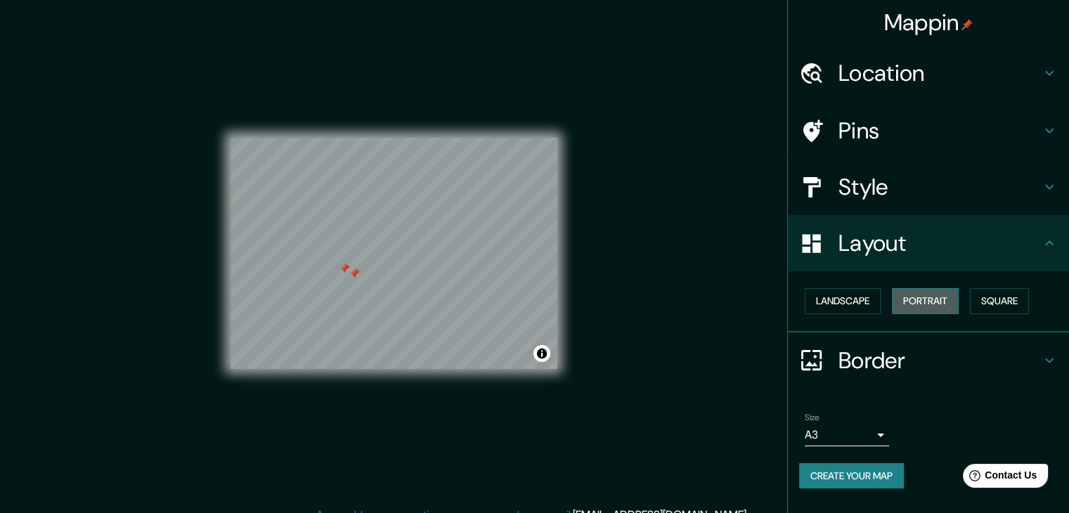
click at [923, 293] on button "Portrait" at bounding box center [925, 301] width 67 height 26
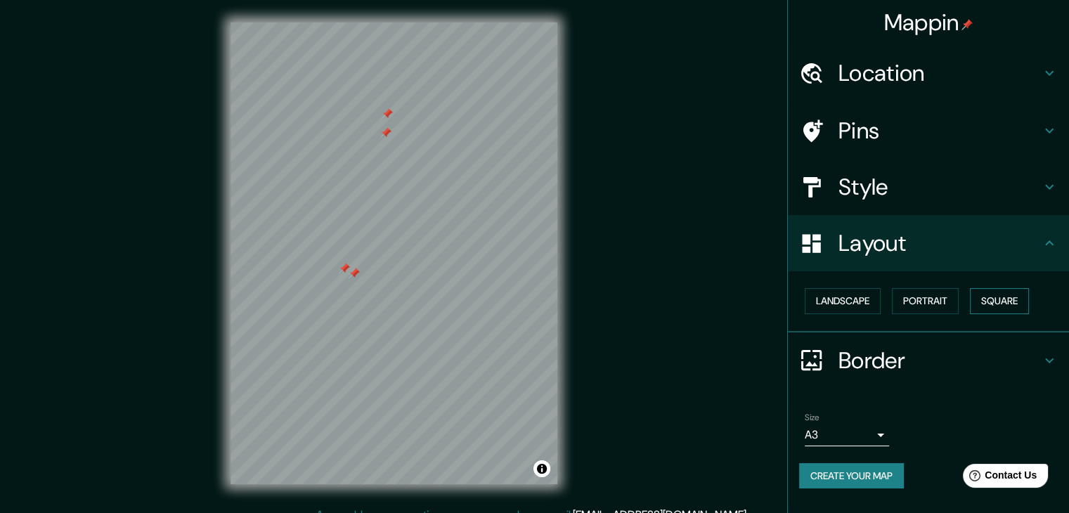
click at [987, 296] on button "Square" at bounding box center [999, 301] width 59 height 26
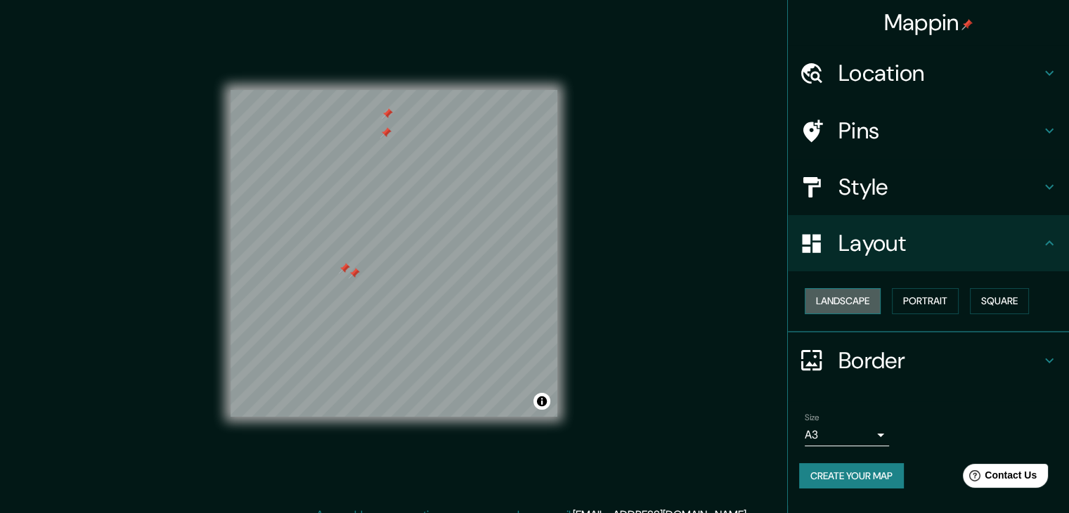
click at [849, 311] on button "Landscape" at bounding box center [843, 301] width 76 height 26
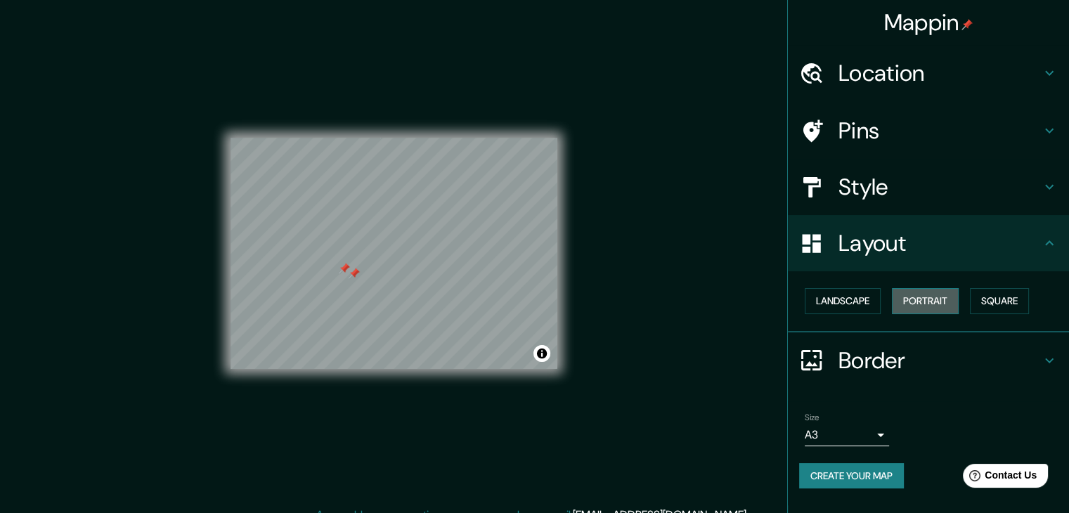
click at [903, 293] on button "Portrait" at bounding box center [925, 301] width 67 height 26
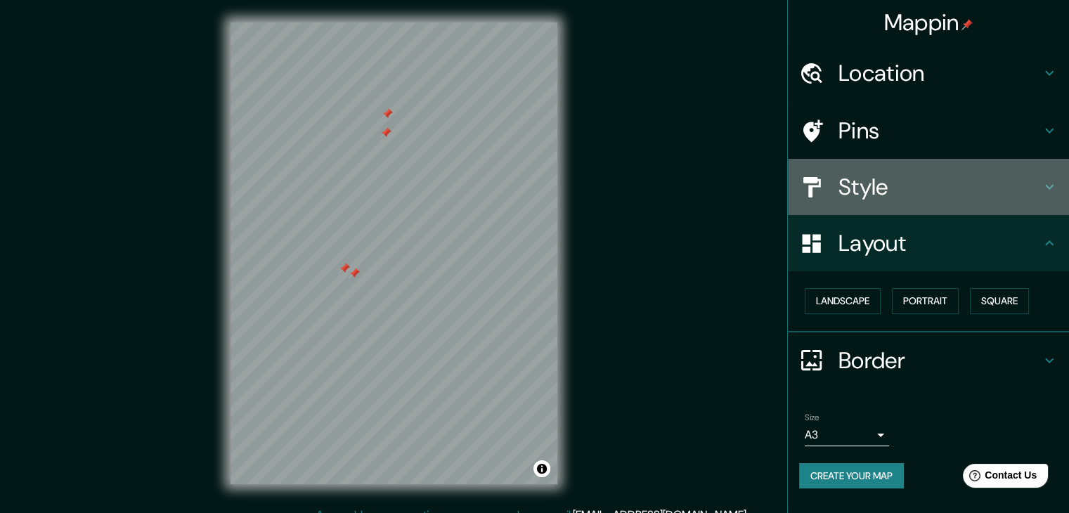
click at [872, 203] on div "Style" at bounding box center [928, 187] width 281 height 56
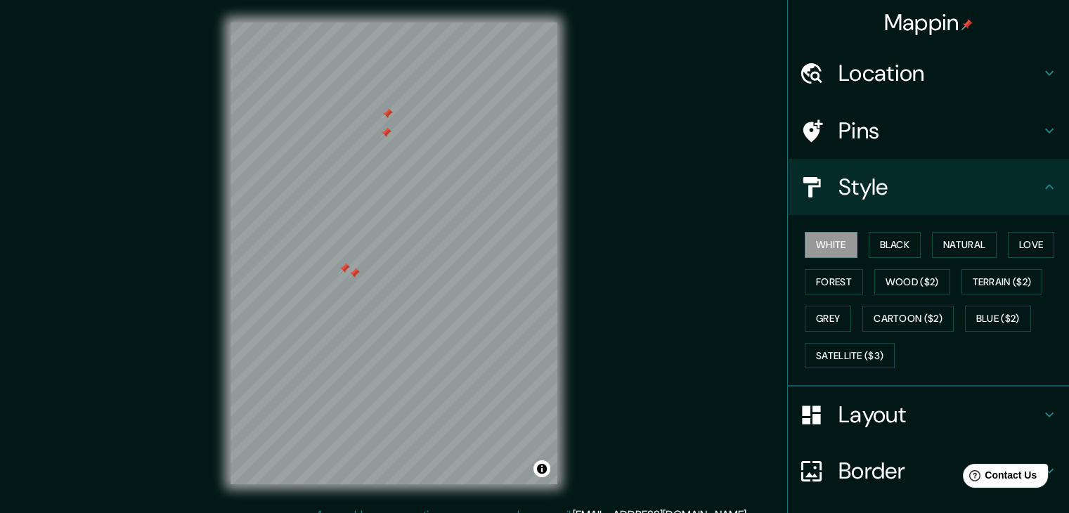
click at [863, 131] on h4 "Pins" at bounding box center [940, 131] width 203 height 28
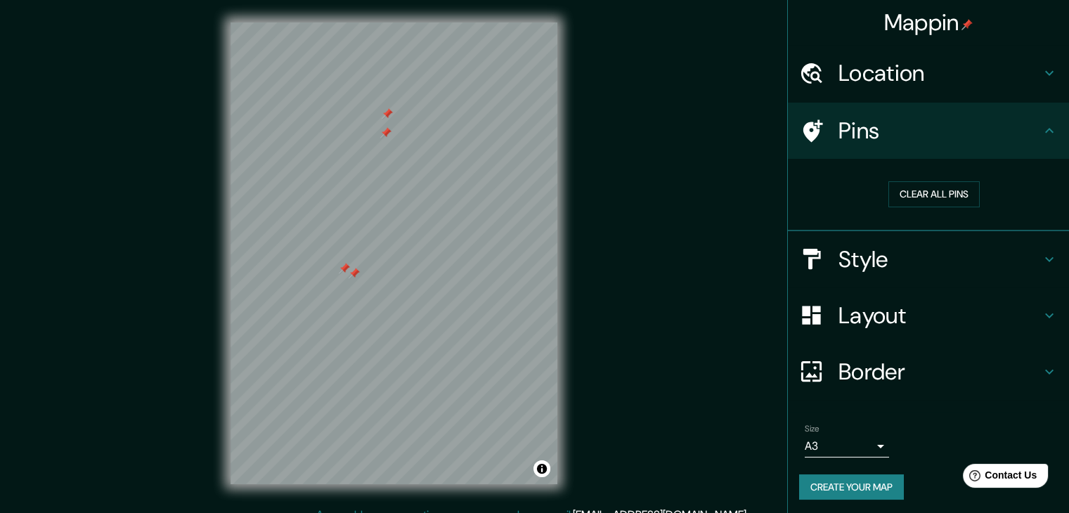
click at [898, 60] on h4 "Location" at bounding box center [940, 73] width 203 height 28
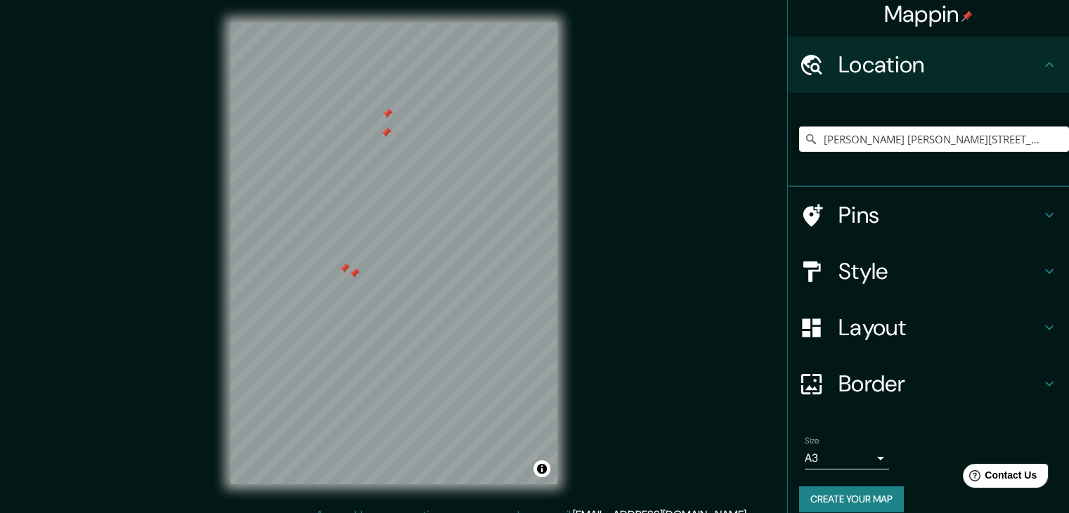
scroll to position [24, 0]
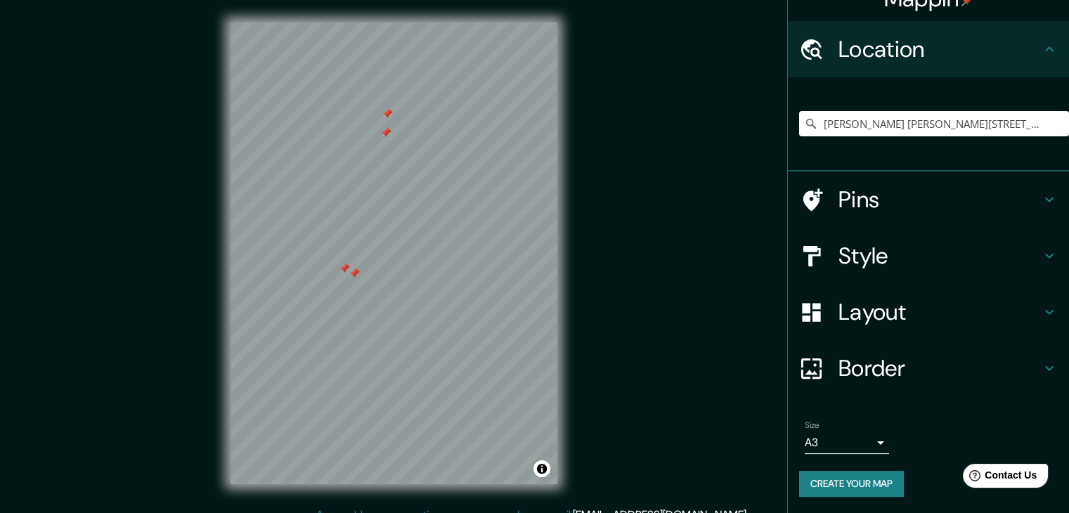
click at [866, 472] on button "Create your map" at bounding box center [851, 484] width 105 height 26
